Goal: Task Accomplishment & Management: Complete application form

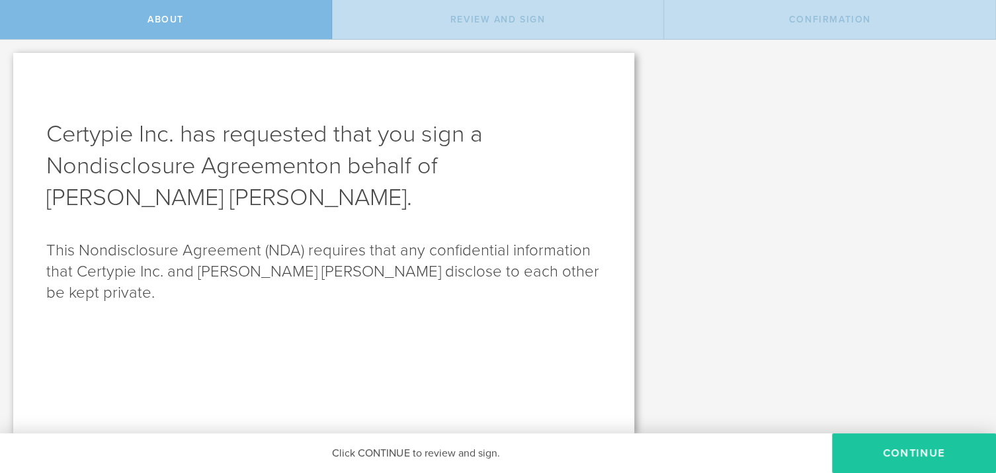
click at [893, 446] on button "Continue" at bounding box center [914, 453] width 164 height 40
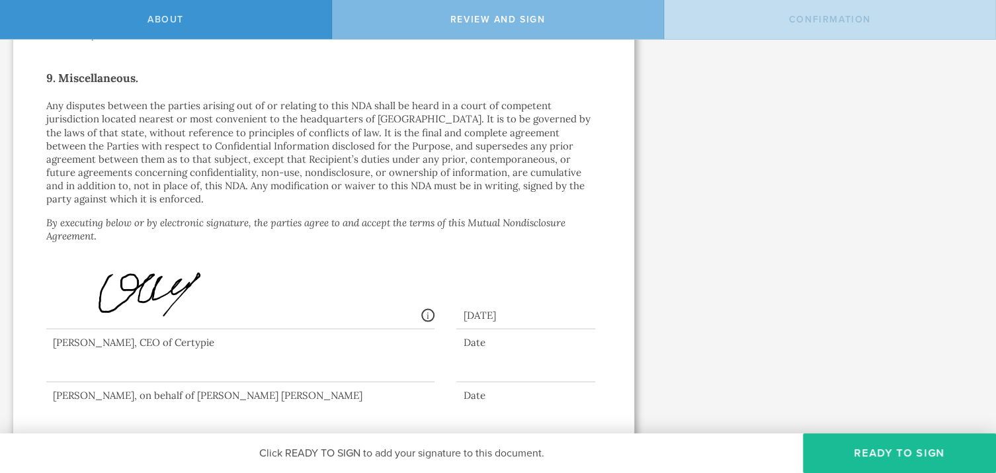
scroll to position [1155, 0]
click at [77, 353] on div at bounding box center [240, 352] width 388 height 53
click at [441, 13] on div "Review and sign" at bounding box center [498, 19] width 332 height 39
click at [487, 17] on span "Review and sign" at bounding box center [497, 19] width 95 height 11
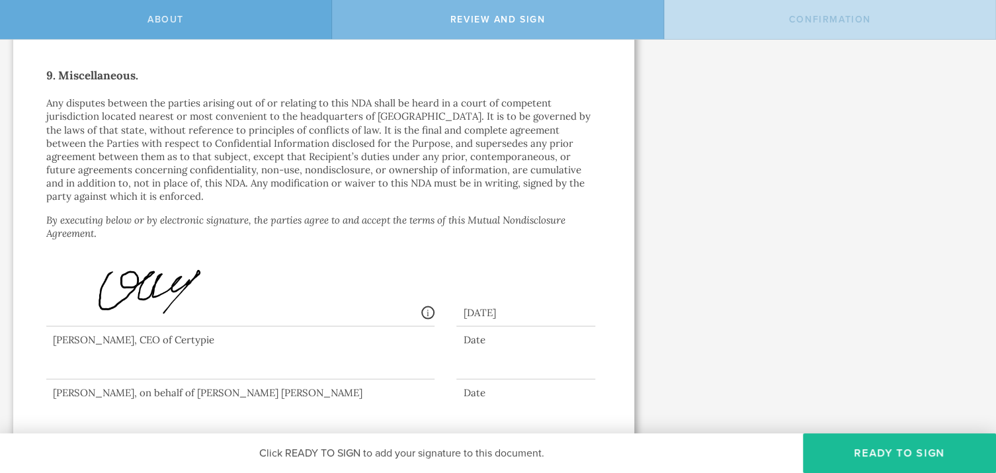
click at [259, 23] on div "About" at bounding box center [166, 19] width 332 height 39
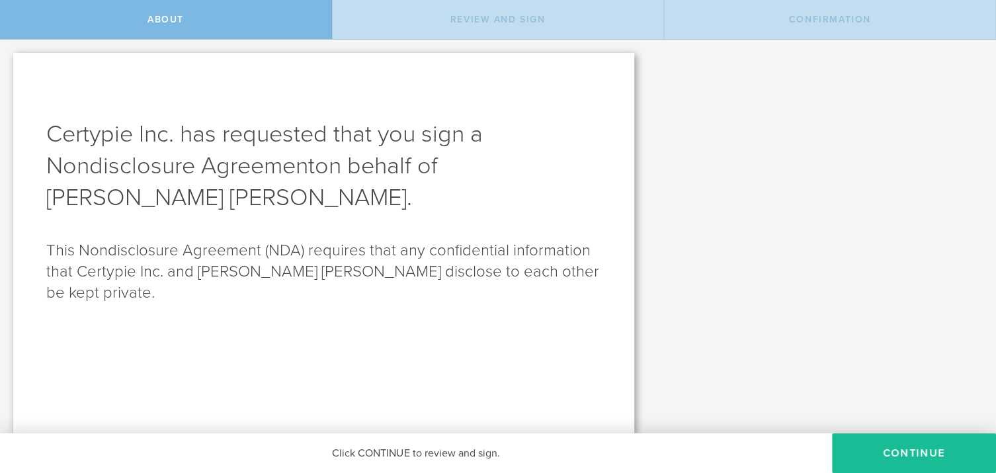
scroll to position [0, 0]
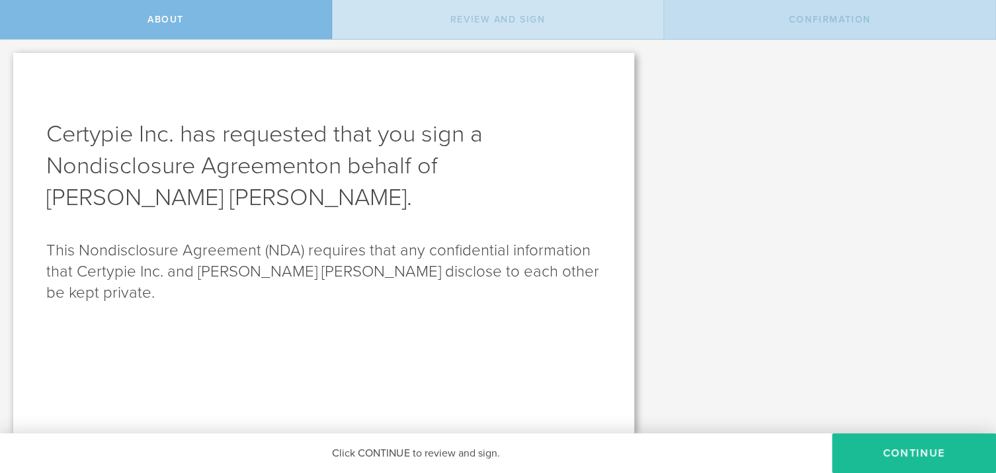
click at [381, 9] on div "Review and sign" at bounding box center [498, 19] width 332 height 39
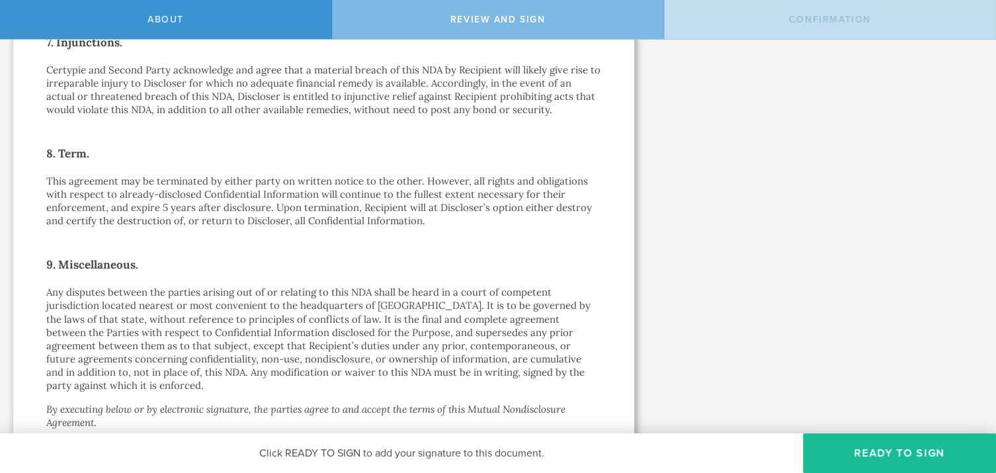
scroll to position [1155, 0]
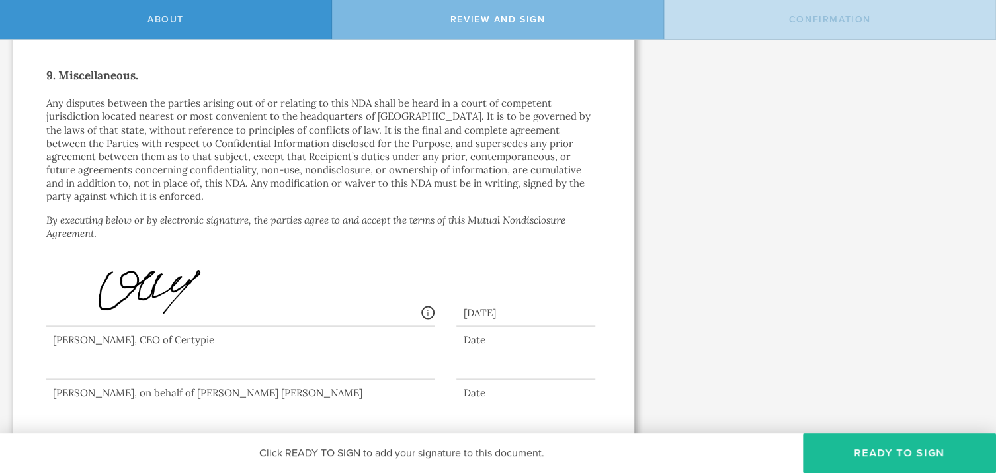
click at [147, 359] on div at bounding box center [240, 352] width 388 height 53
click at [132, 364] on div at bounding box center [323, 356] width 555 height 60
click at [729, 31] on div "Confirmation" at bounding box center [830, 19] width 332 height 39
click at [857, 453] on button "Ready to Sign" at bounding box center [899, 453] width 193 height 40
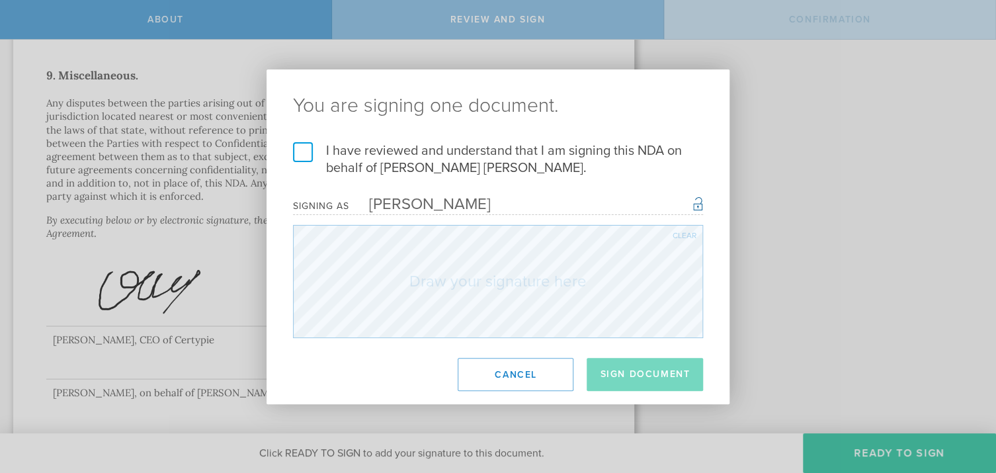
click at [300, 145] on label "I have reviewed and understand that I am signing this NDA on behalf of [PERSON_…" at bounding box center [498, 159] width 410 height 34
click at [0, 0] on input "I have reviewed and understand that I am signing this NDA on behalf of [PERSON_…" at bounding box center [0, 0] width 0 height 0
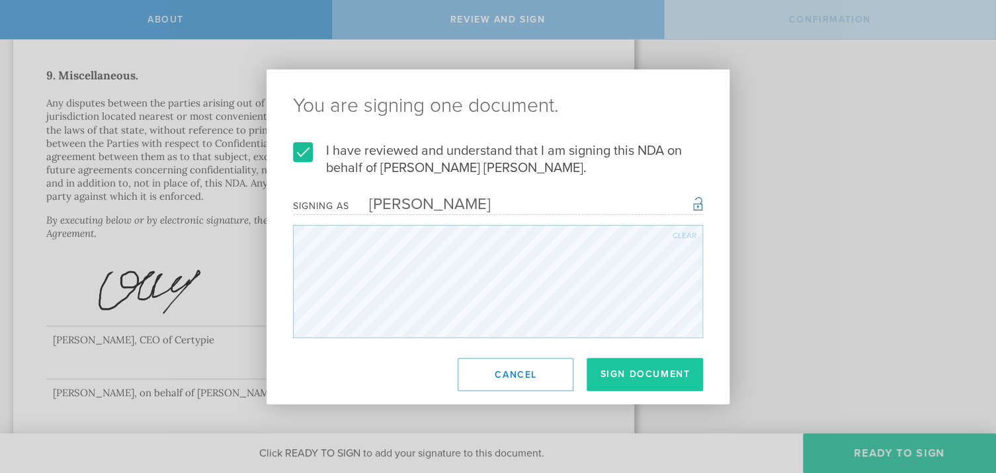
click at [651, 369] on button "Sign Document" at bounding box center [645, 374] width 116 height 33
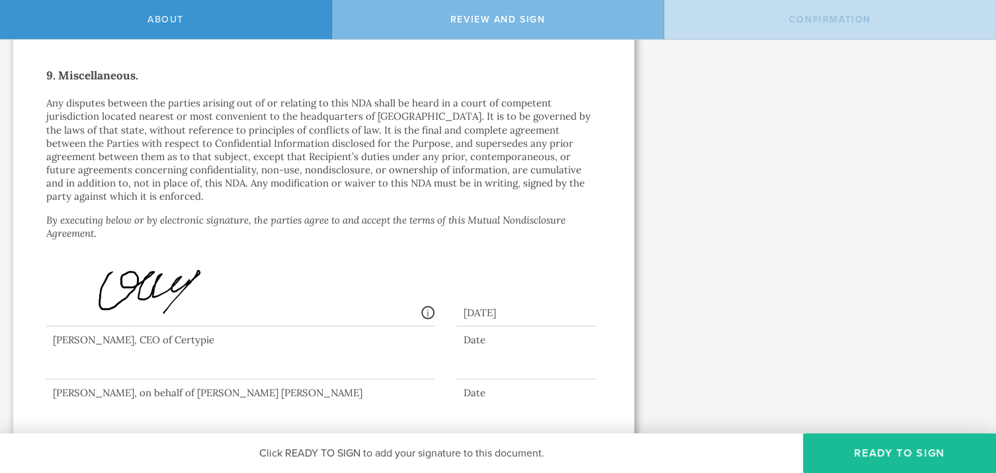
scroll to position [0, 0]
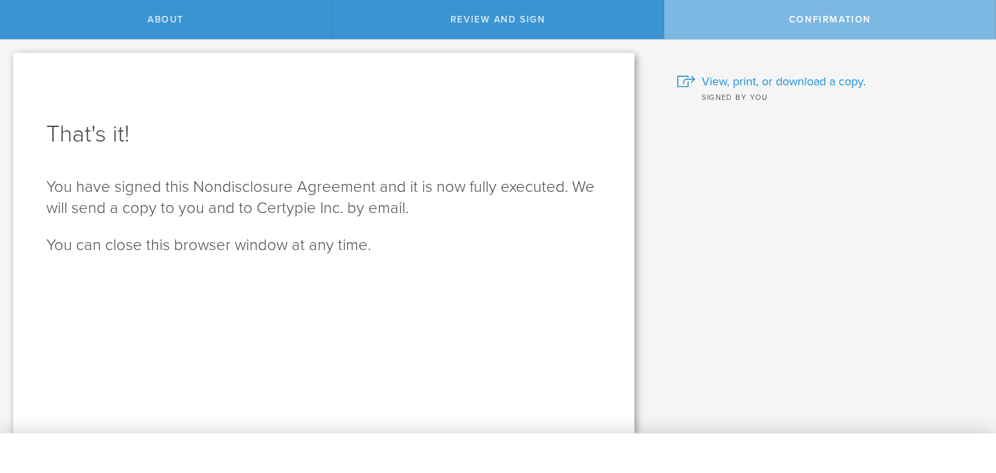
click at [749, 81] on span "View, print, or download a copy." at bounding box center [784, 81] width 164 height 17
click at [782, 76] on span "View, print, or download a copy." at bounding box center [784, 81] width 164 height 17
